Goal: Task Accomplishment & Management: Use online tool/utility

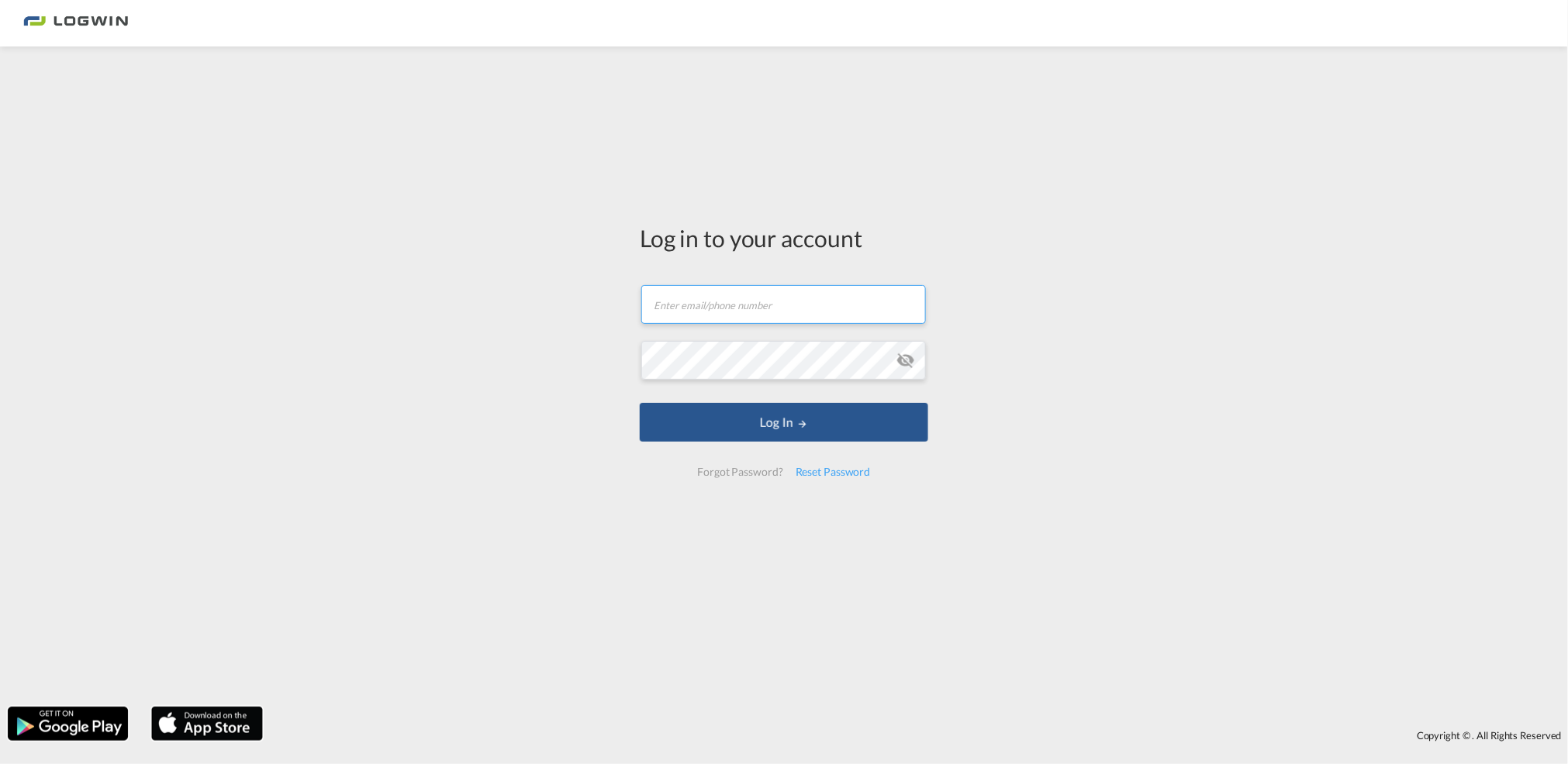
click at [768, 311] on input "text" at bounding box center [783, 305] width 285 height 39
type input "[EMAIL_ADDRESS][PERSON_NAME][DOMAIN_NAME]"
click at [640, 403] on button "Log In" at bounding box center [784, 423] width 289 height 39
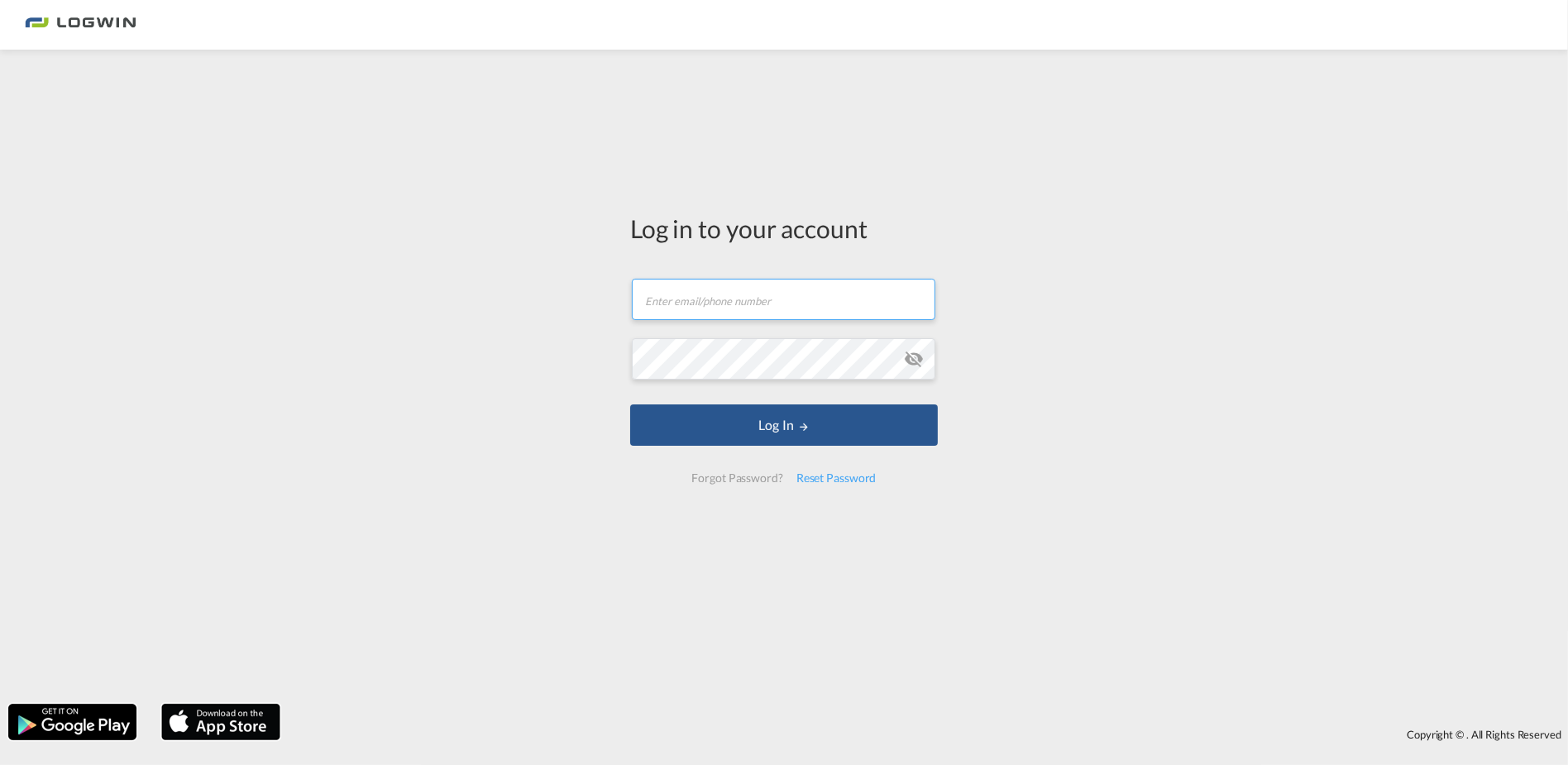
click at [751, 285] on input "text" at bounding box center [784, 299] width 304 height 42
type input "[EMAIL_ADDRESS][PERSON_NAME][DOMAIN_NAME]"
click at [631, 404] on button "Log In" at bounding box center [784, 425] width 308 height 42
